Goal: Transaction & Acquisition: Purchase product/service

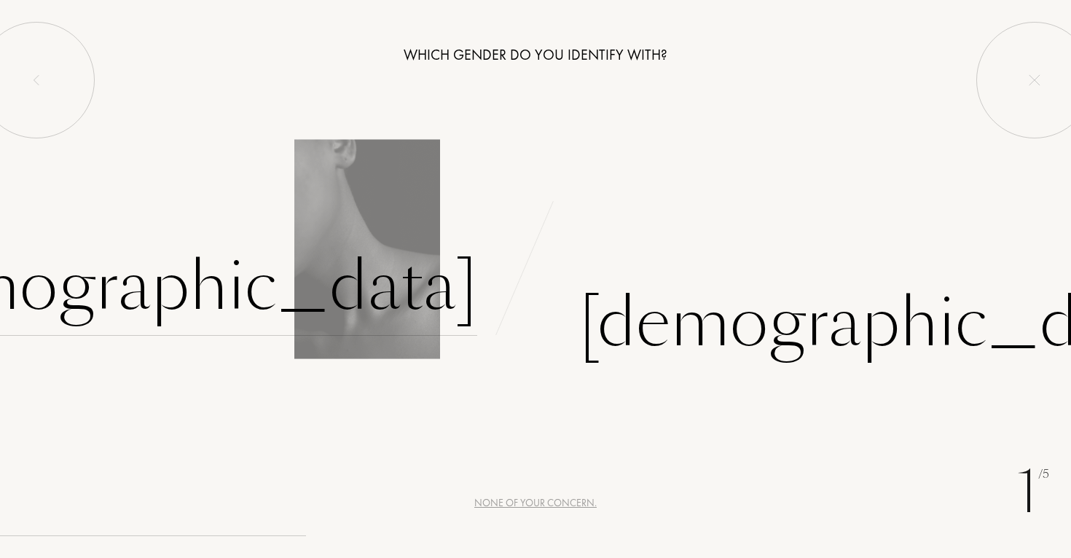
click at [374, 300] on div "[DEMOGRAPHIC_DATA]" at bounding box center [173, 287] width 609 height 98
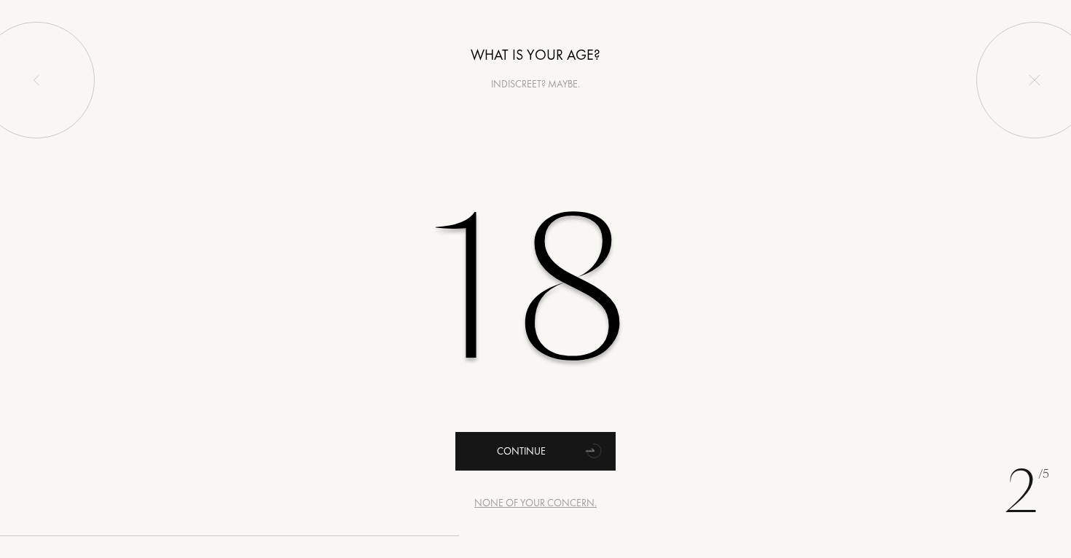
type input "18"
click at [585, 450] on icon "animation" at bounding box center [594, 450] width 29 height 29
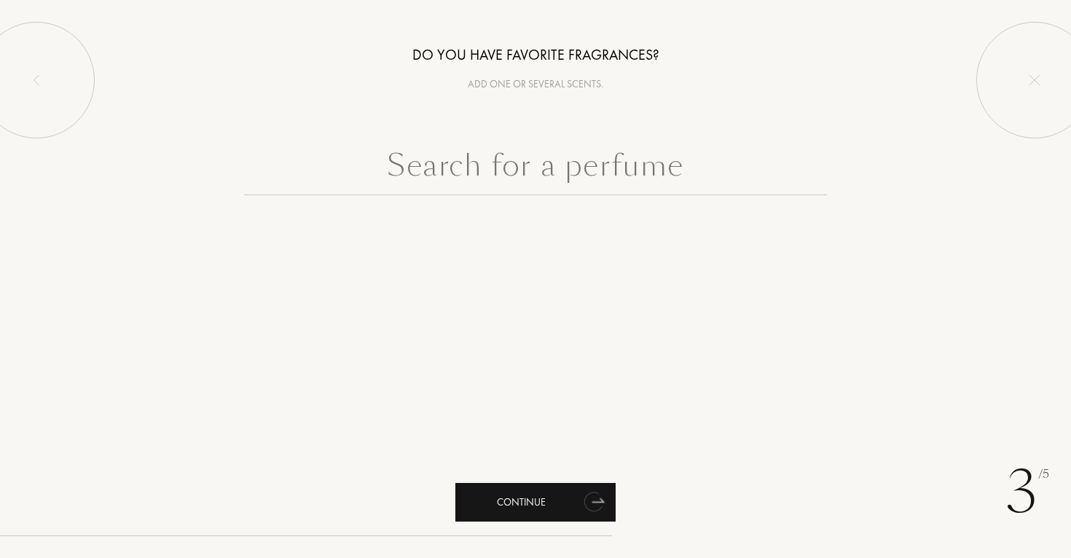
click at [560, 495] on div "Continue" at bounding box center [536, 502] width 160 height 39
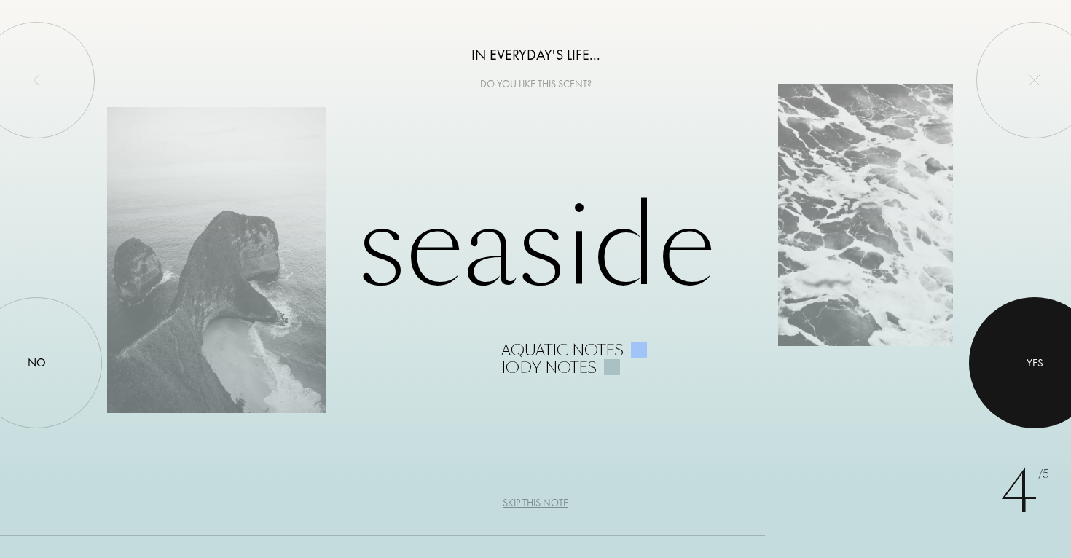
click at [1042, 372] on div at bounding box center [1034, 362] width 131 height 131
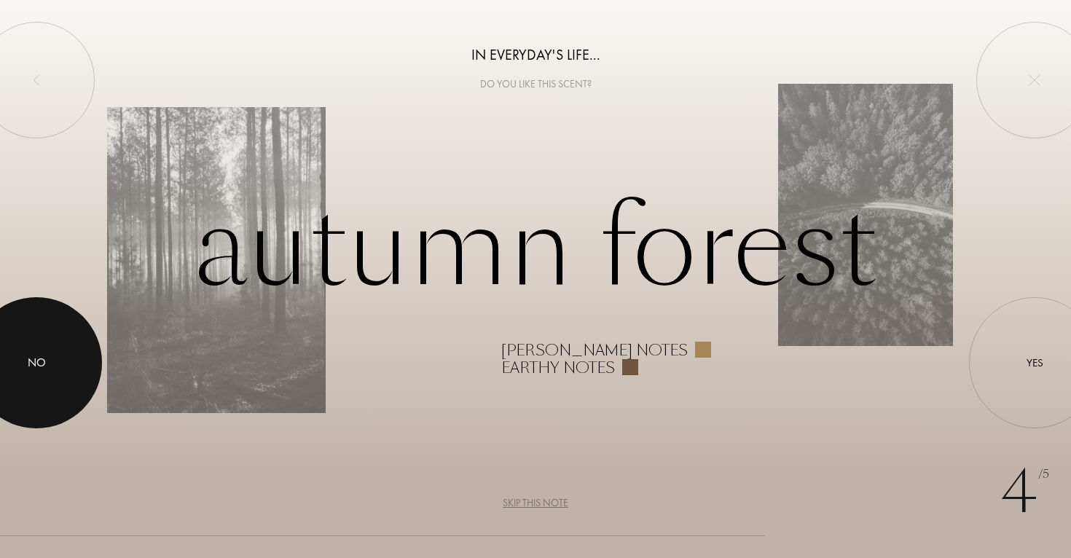
click at [19, 351] on div at bounding box center [36, 362] width 131 height 131
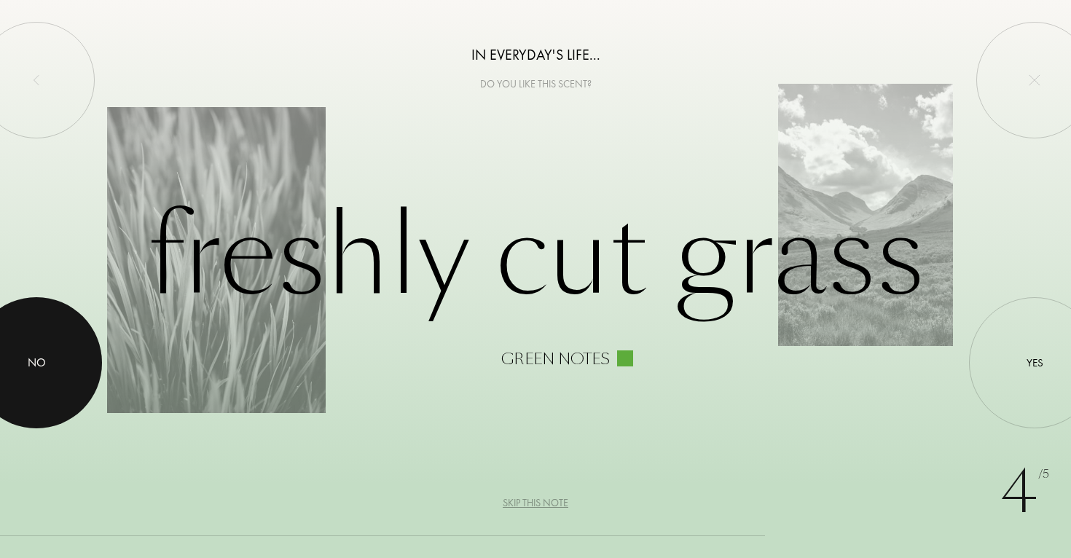
click at [38, 367] on div "No" at bounding box center [37, 362] width 18 height 17
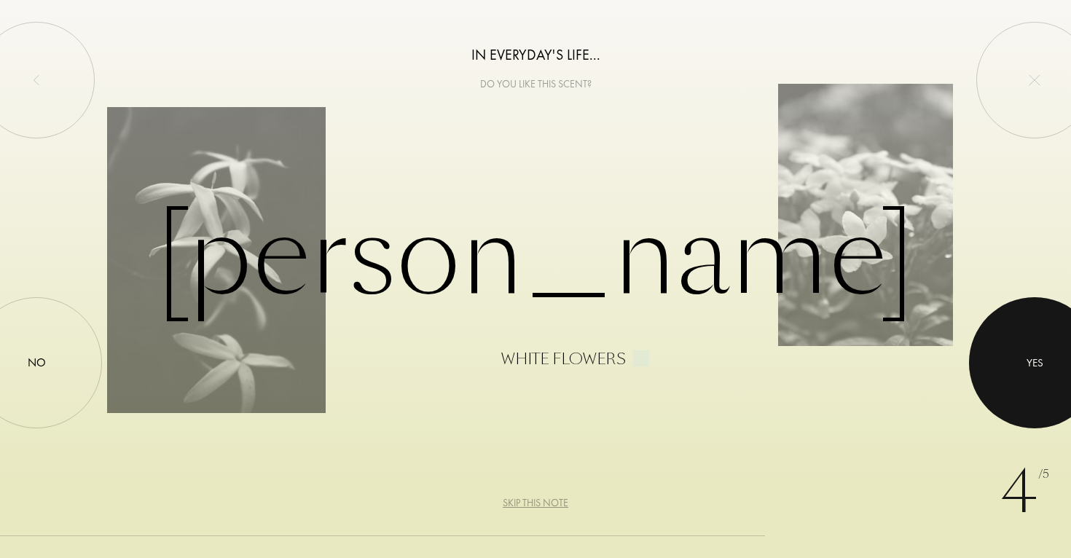
click at [1001, 365] on div at bounding box center [1034, 362] width 131 height 131
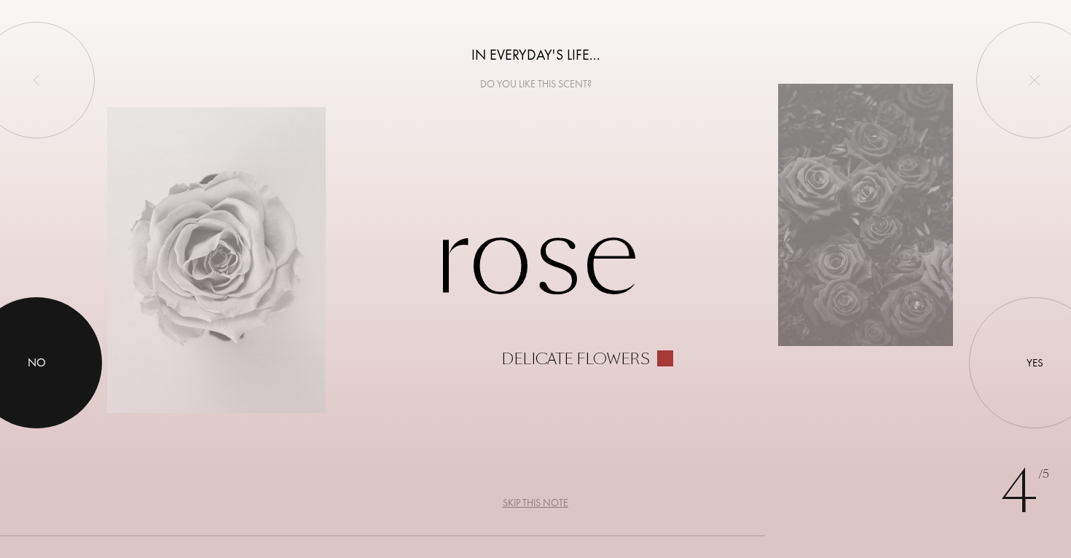
click at [38, 360] on div "No" at bounding box center [37, 362] width 18 height 17
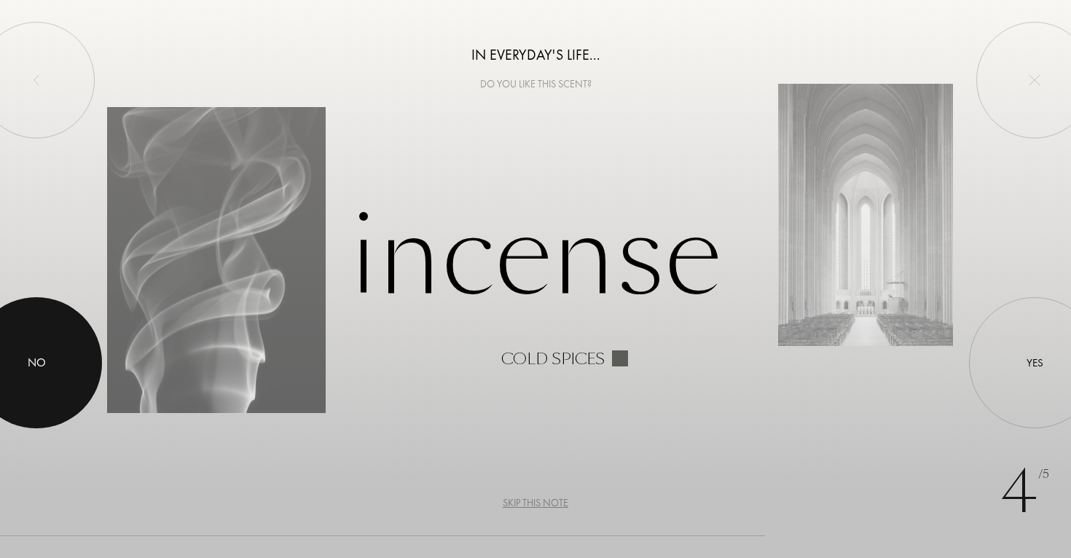
click at [74, 355] on div at bounding box center [36, 362] width 131 height 131
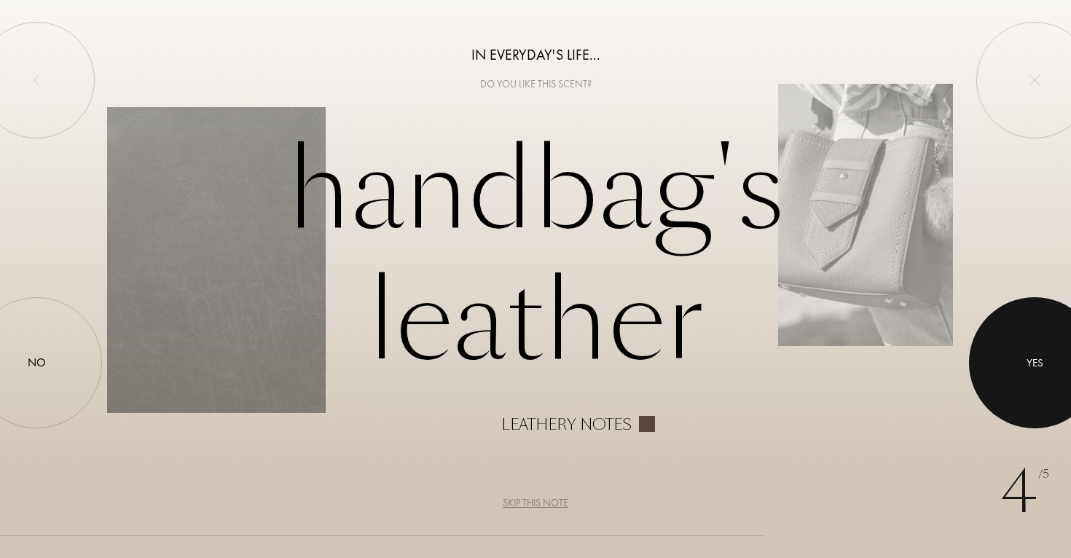
click at [1044, 375] on div at bounding box center [1034, 362] width 131 height 131
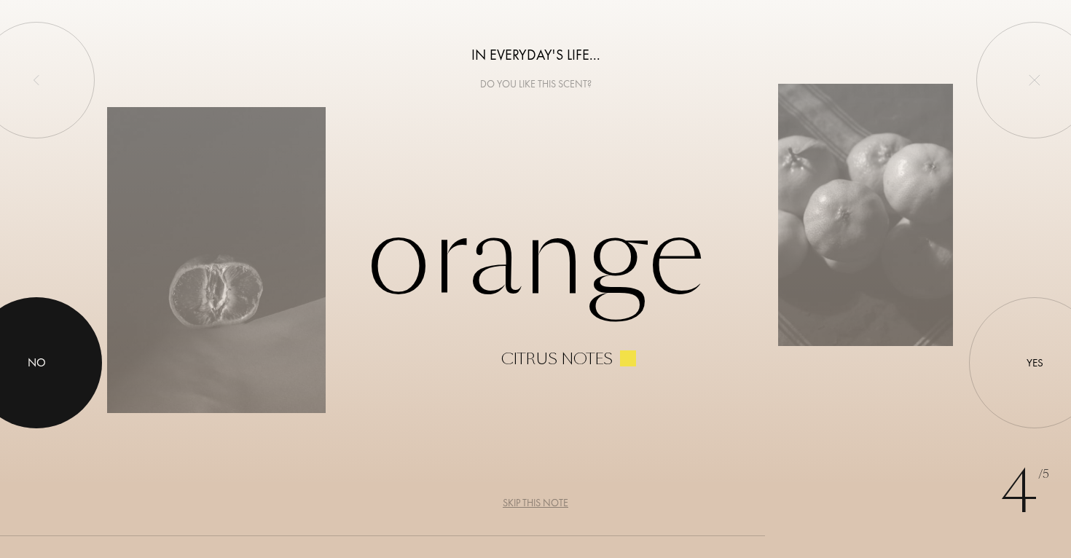
click at [50, 365] on div at bounding box center [36, 362] width 131 height 131
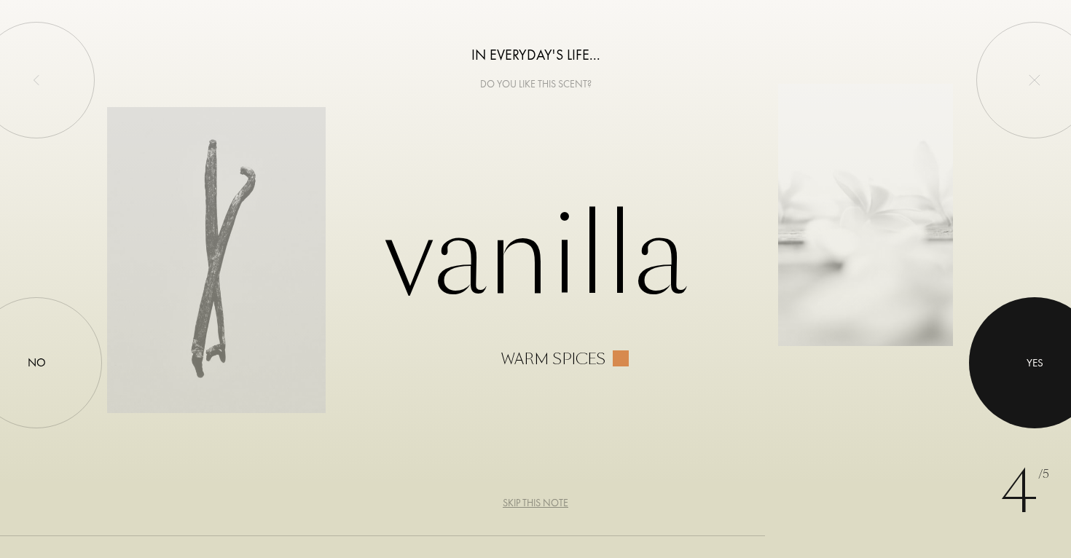
click at [1050, 364] on div at bounding box center [1034, 362] width 131 height 131
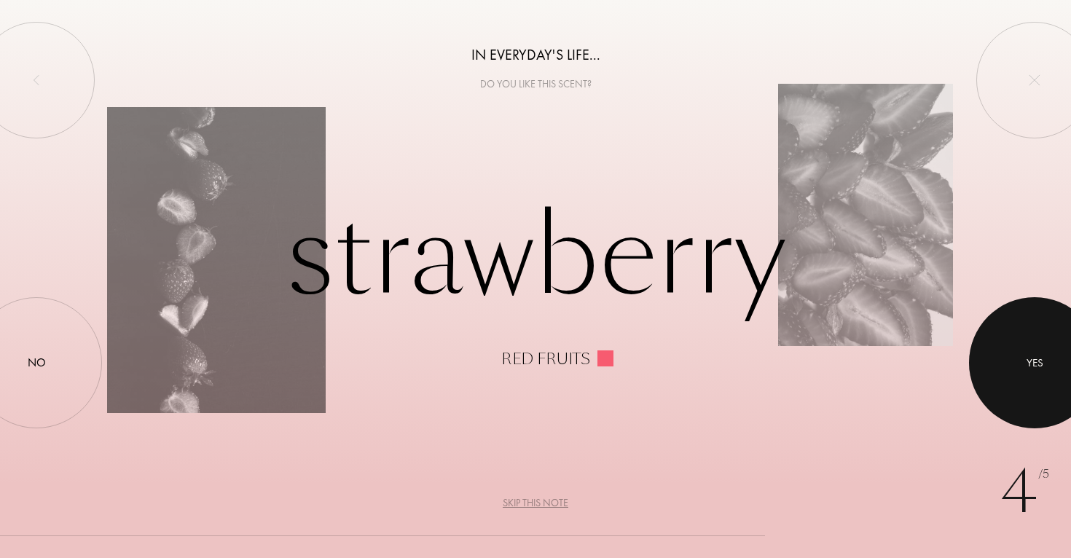
click at [1018, 378] on div at bounding box center [1034, 362] width 131 height 131
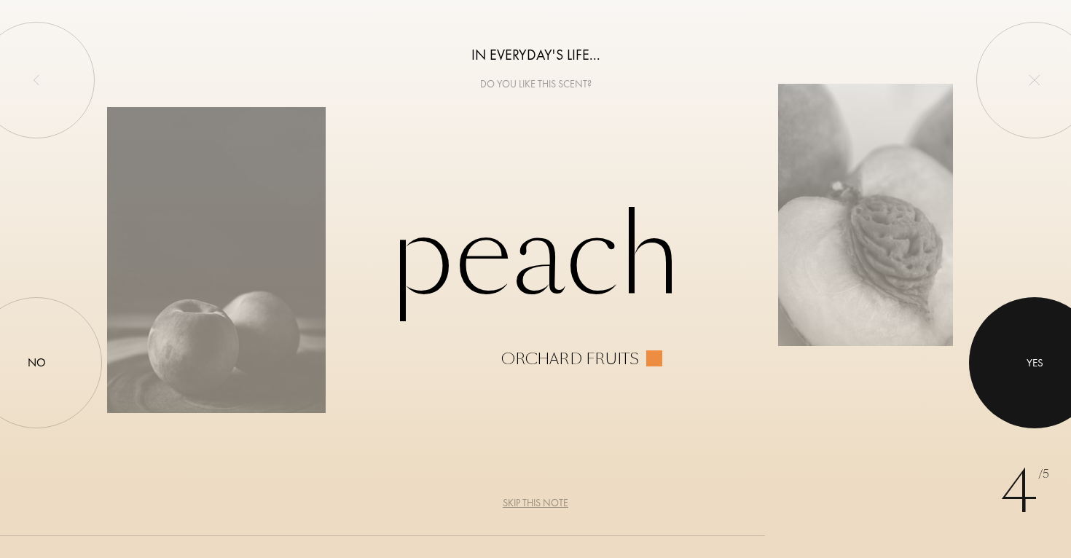
click at [1039, 359] on div "Yes" at bounding box center [1035, 363] width 17 height 17
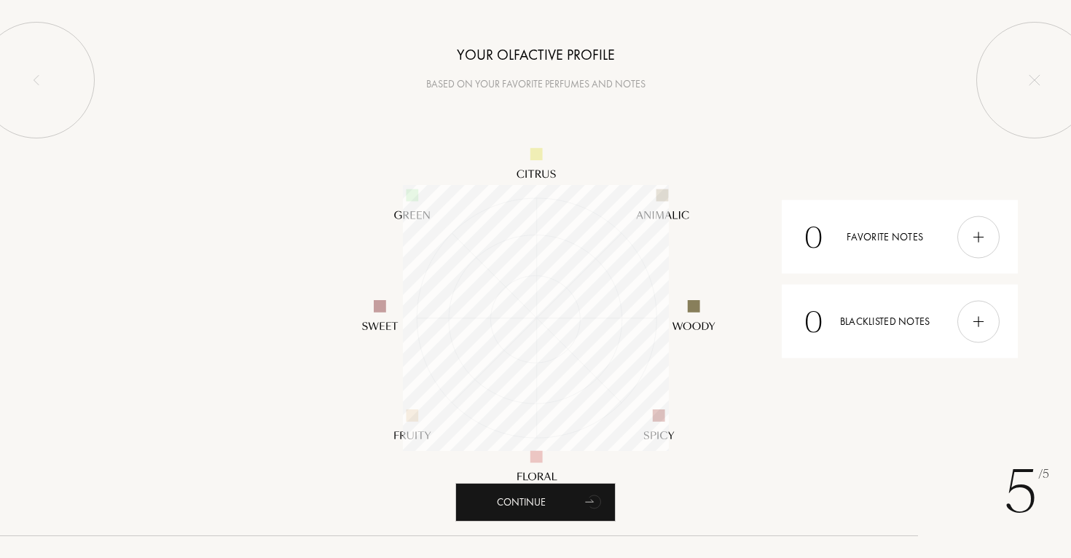
scroll to position [266, 266]
click at [580, 496] on icon "animation" at bounding box center [594, 501] width 29 height 29
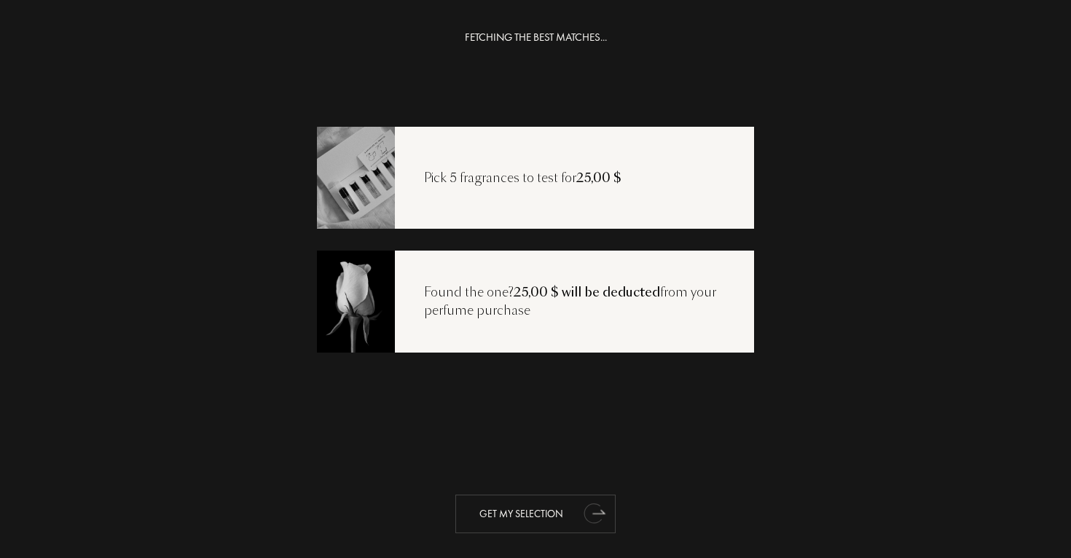
click at [545, 504] on div "Get my selection" at bounding box center [536, 514] width 160 height 39
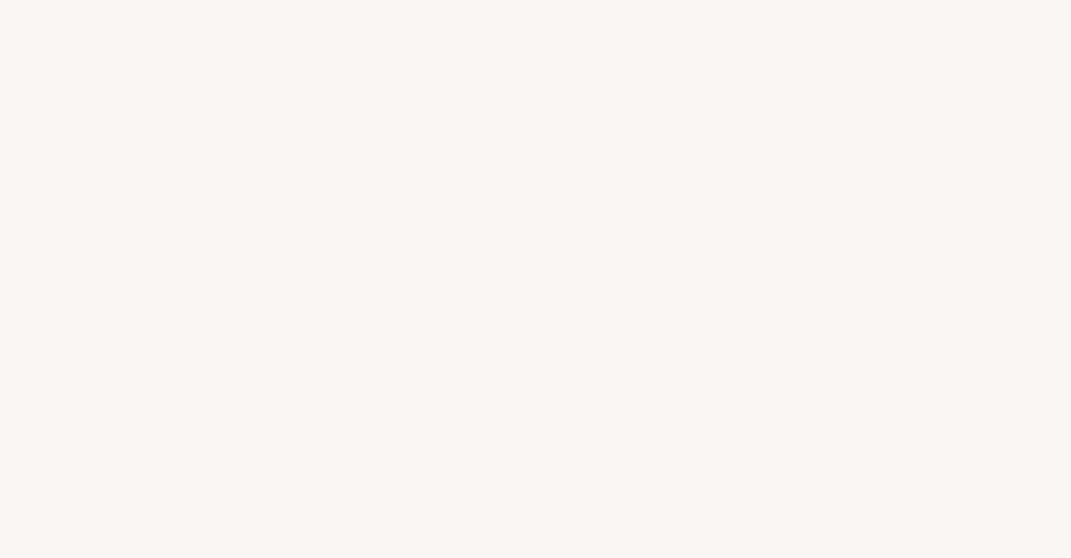
select select "US"
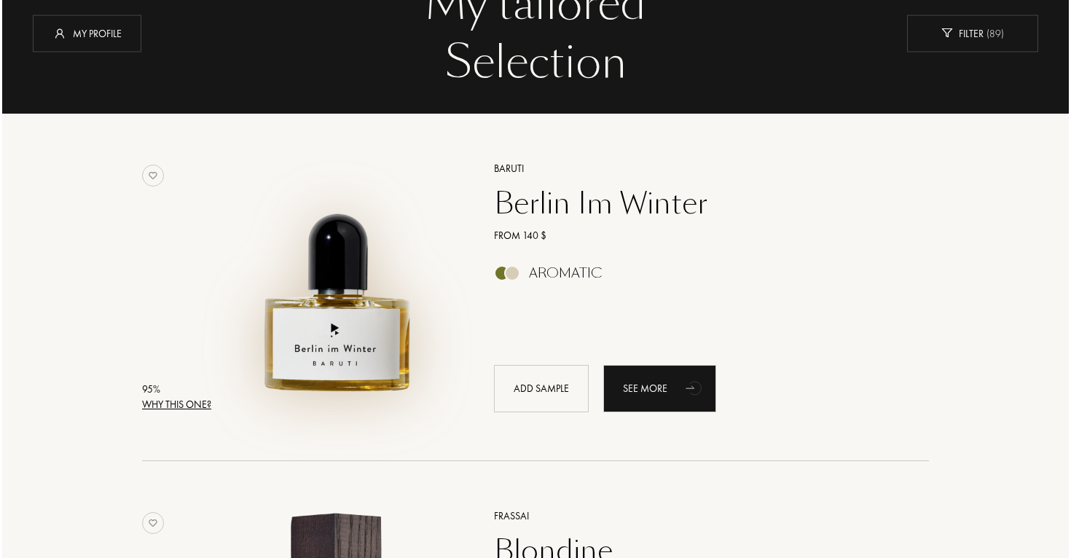
scroll to position [120, 0]
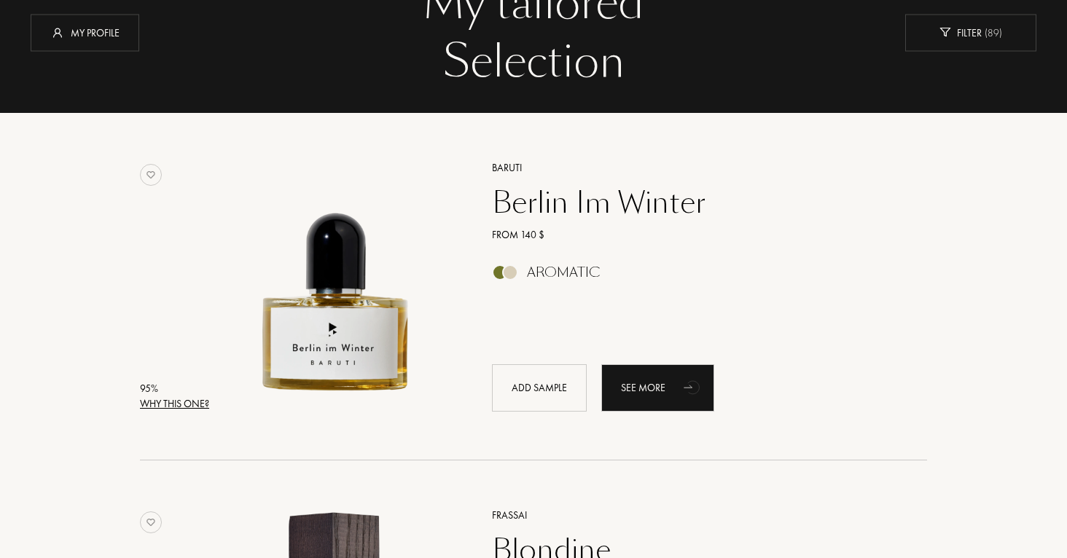
click at [185, 403] on div "Why this one?" at bounding box center [174, 404] width 69 height 15
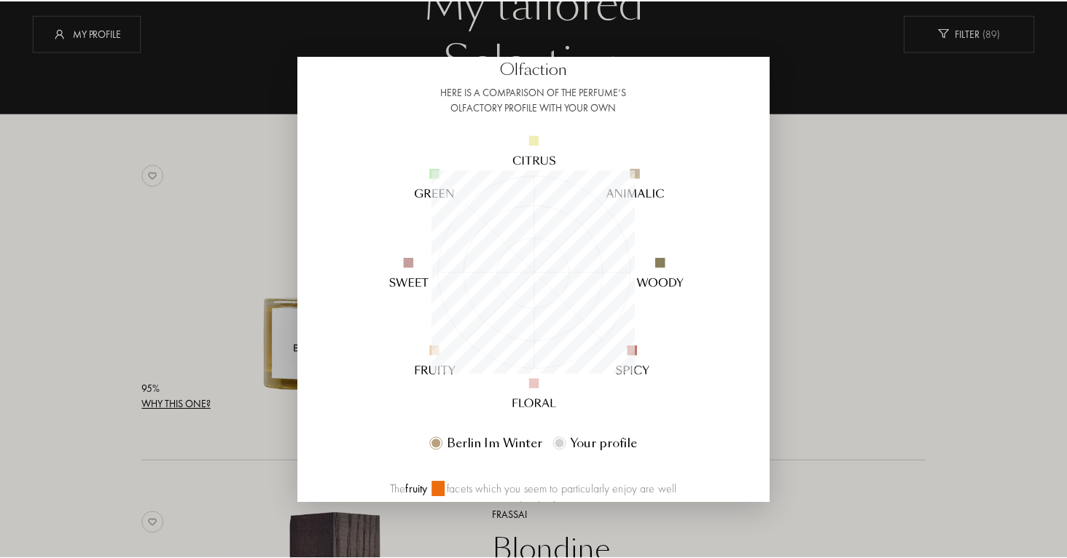
scroll to position [239, 0]
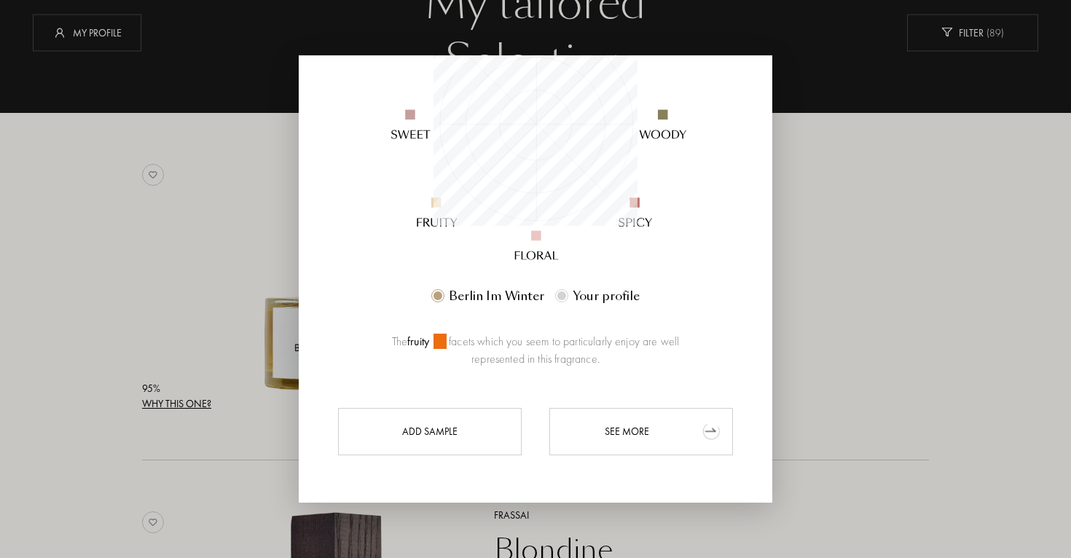
click at [703, 421] on icon "animation" at bounding box center [712, 430] width 29 height 29
click at [836, 104] on div at bounding box center [535, 279] width 1071 height 558
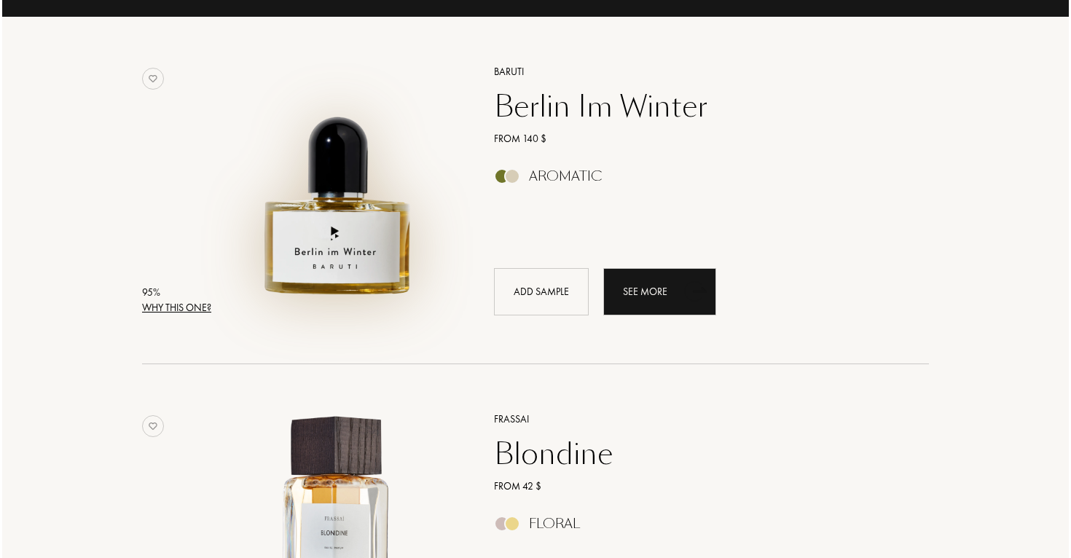
scroll to position [426, 0]
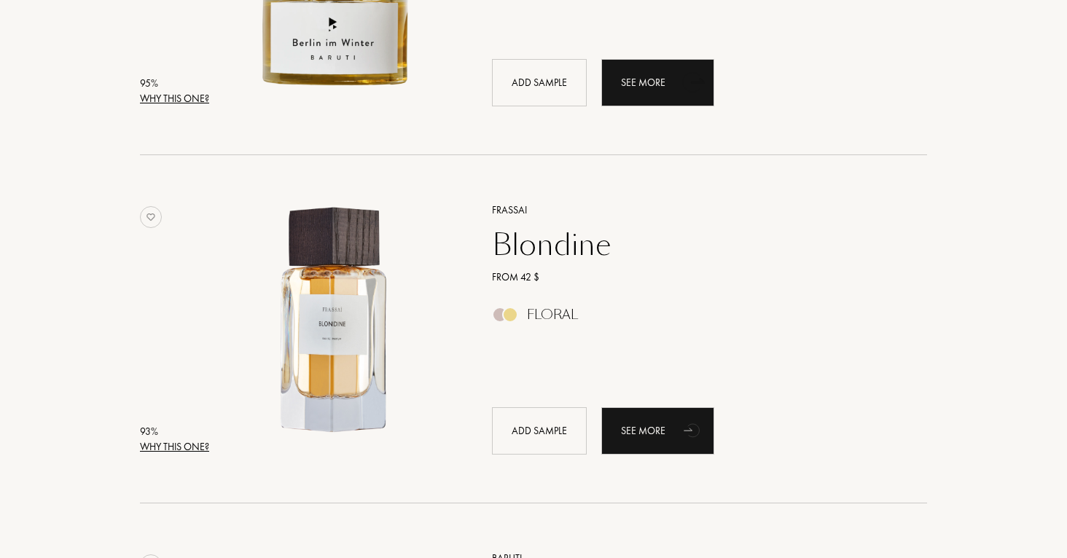
click at [199, 444] on div "Why this one?" at bounding box center [174, 447] width 69 height 15
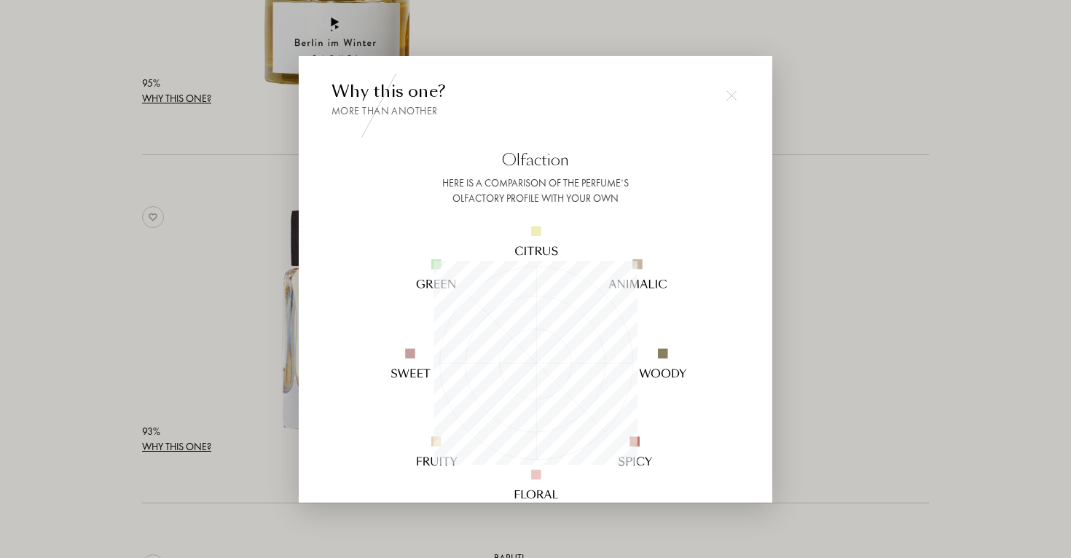
scroll to position [204, 204]
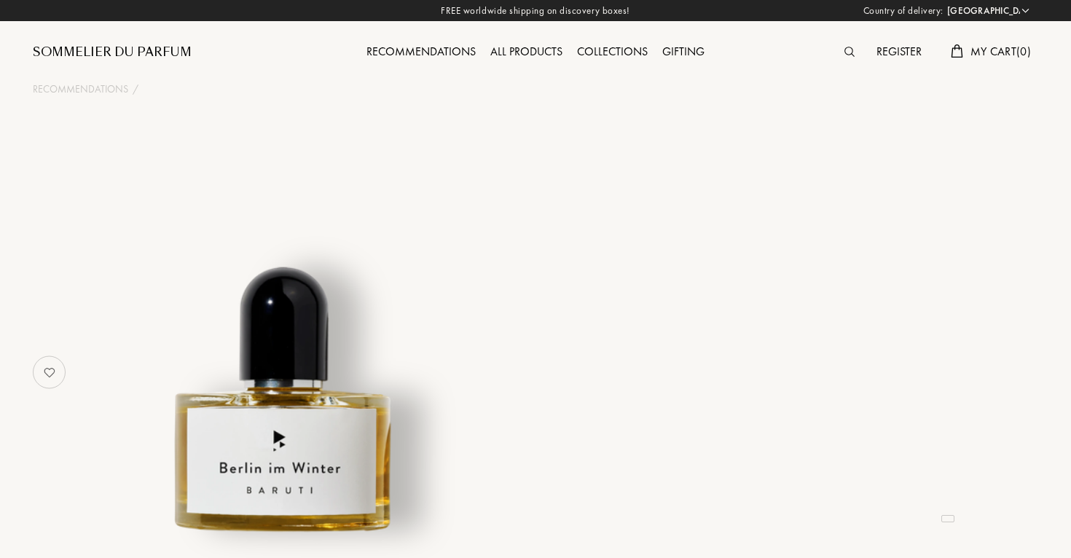
select select "US"
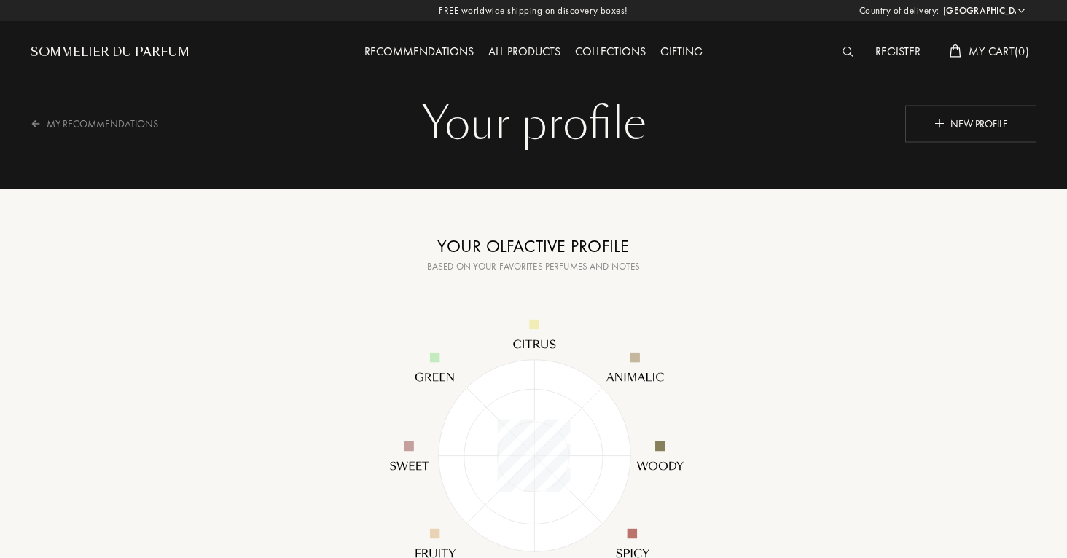
select select "US"
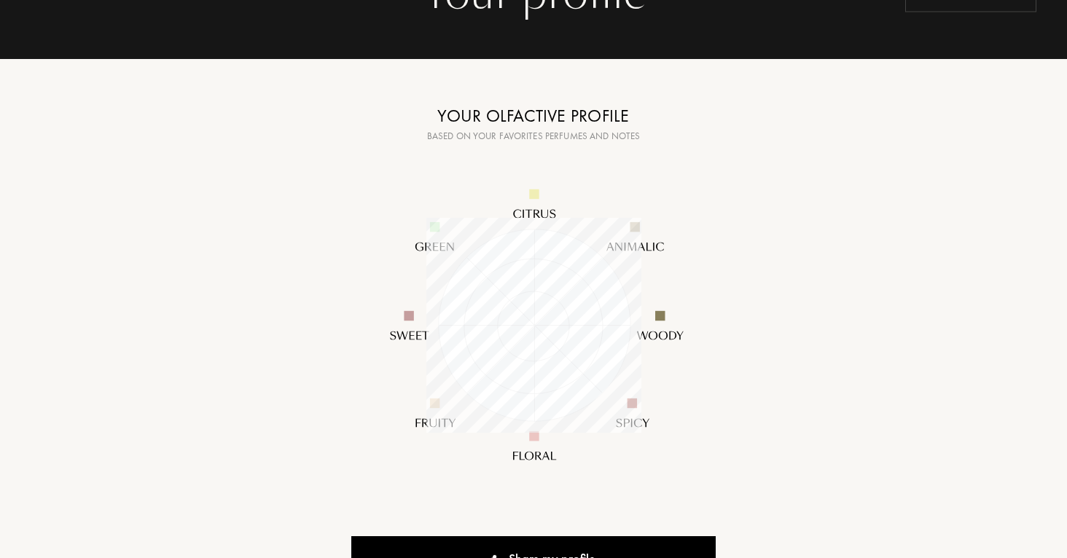
scroll to position [102, 0]
